Goal: Task Accomplishment & Management: Use online tool/utility

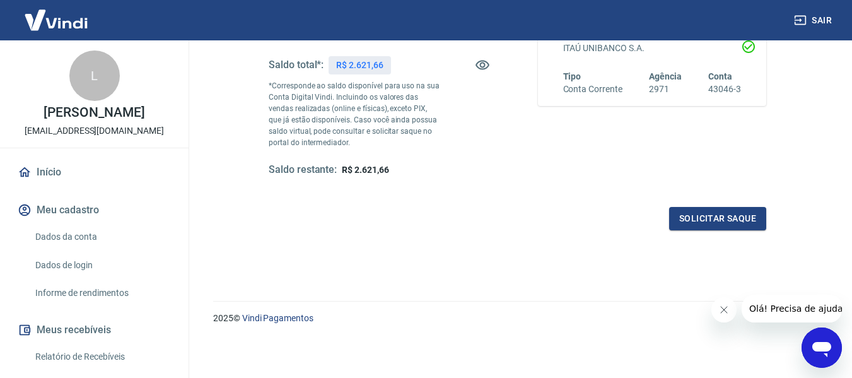
scroll to position [194, 0]
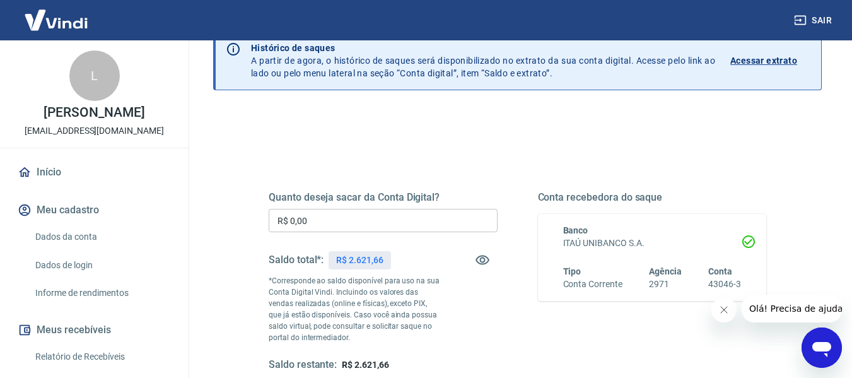
scroll to position [63, 0]
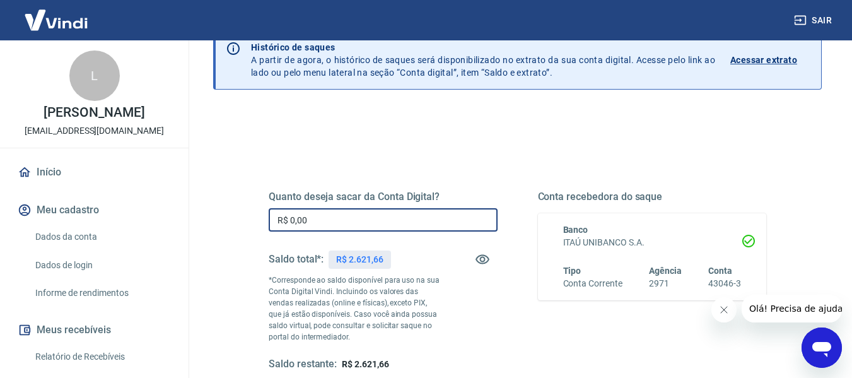
drag, startPoint x: 308, startPoint y: 218, endPoint x: 239, endPoint y: 217, distance: 68.8
click at [239, 217] on div "Quanto deseja sacar da Conta Digital? R$ 0,00 ​ Saldo total*: R$ 2.621,66 *Corr…" at bounding box center [517, 287] width 558 height 305
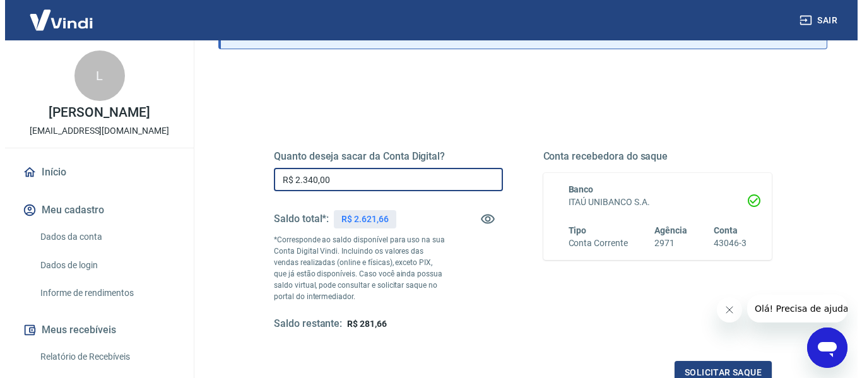
scroll to position [126, 0]
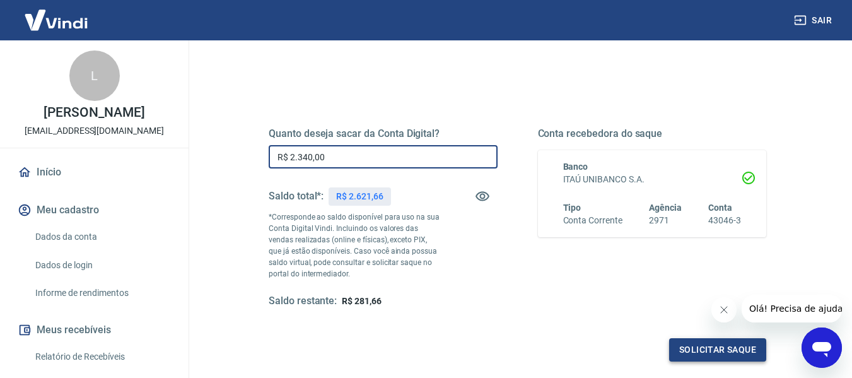
type input "R$ 2.340,00"
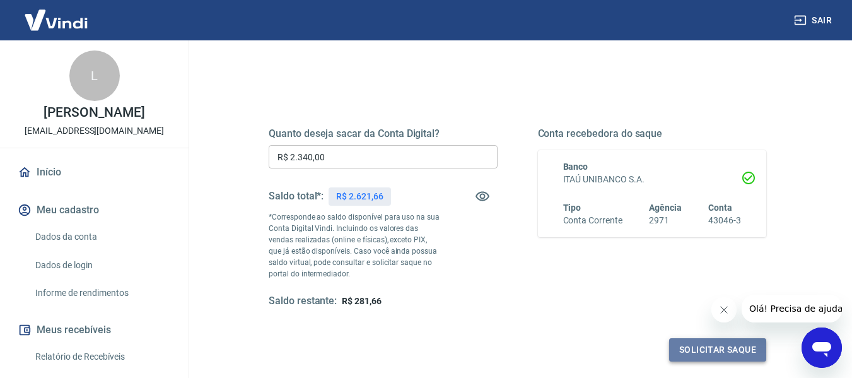
click at [725, 349] on button "Solicitar saque" at bounding box center [717, 349] width 97 height 23
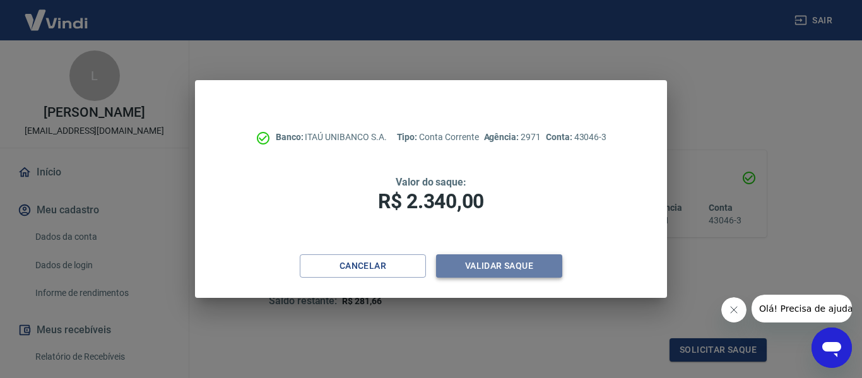
click at [527, 269] on button "Validar saque" at bounding box center [499, 265] width 126 height 23
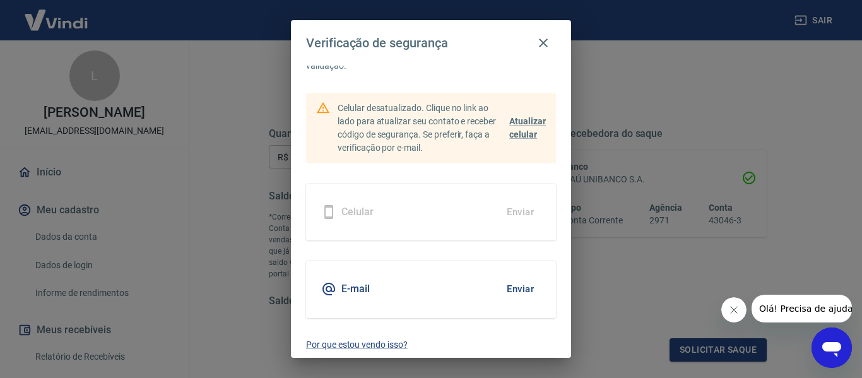
scroll to position [60, 0]
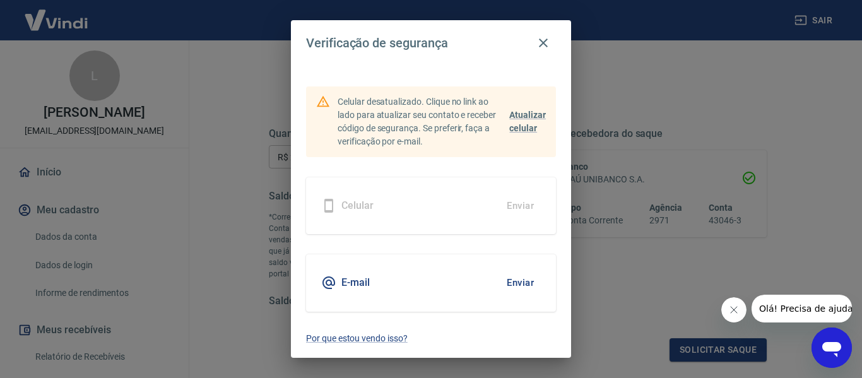
click at [521, 282] on button "Enviar" at bounding box center [520, 282] width 41 height 26
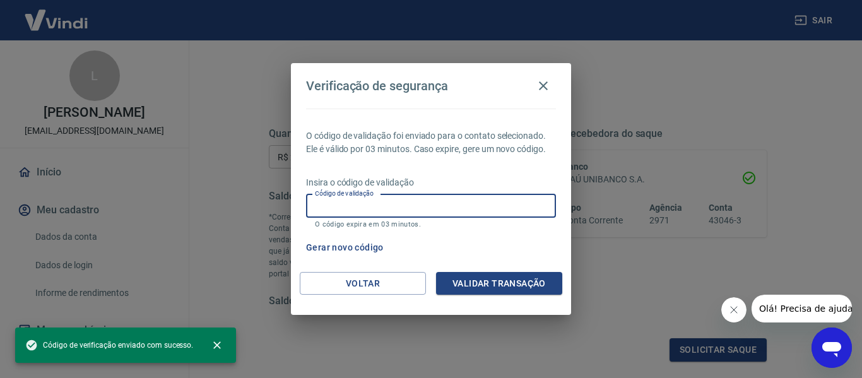
click at [334, 207] on input "Código de validação" at bounding box center [431, 205] width 250 height 23
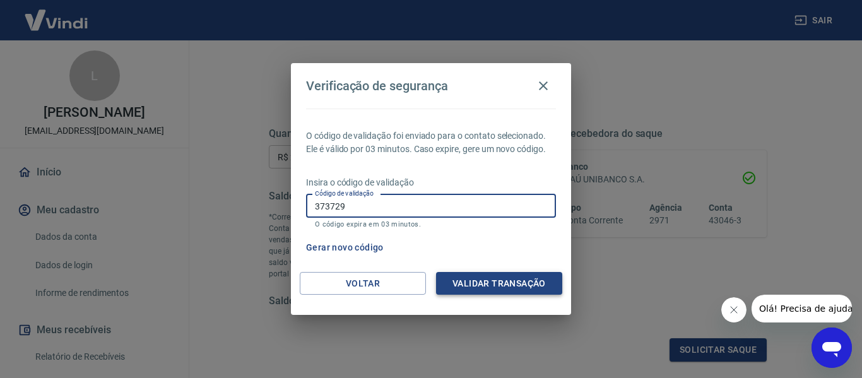
type input "373729"
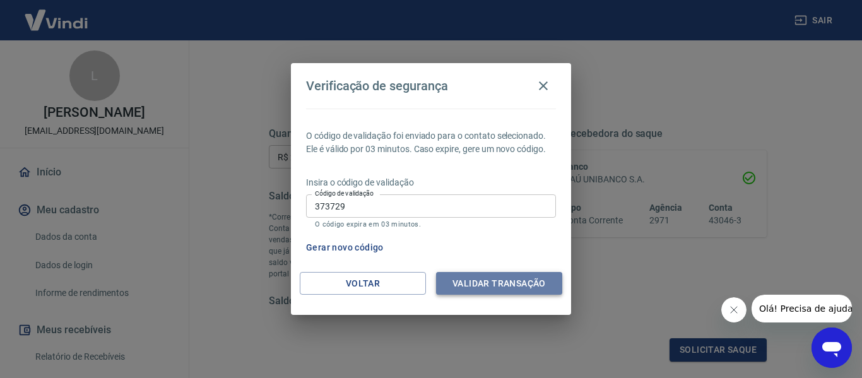
click at [465, 279] on button "Validar transação" at bounding box center [499, 283] width 126 height 23
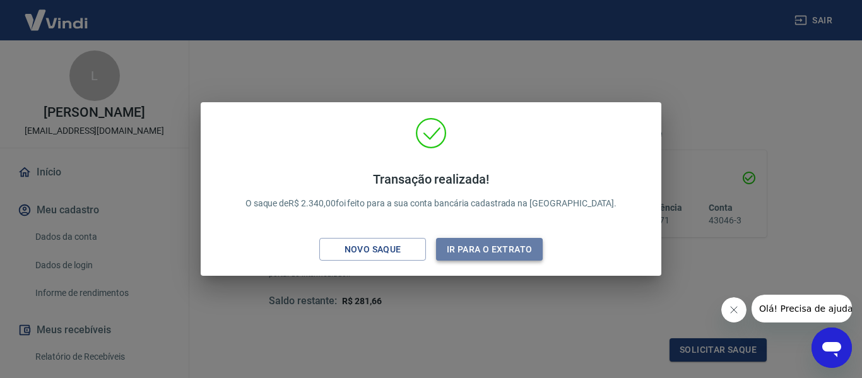
click at [487, 253] on button "Ir para o extrato" at bounding box center [489, 249] width 107 height 23
